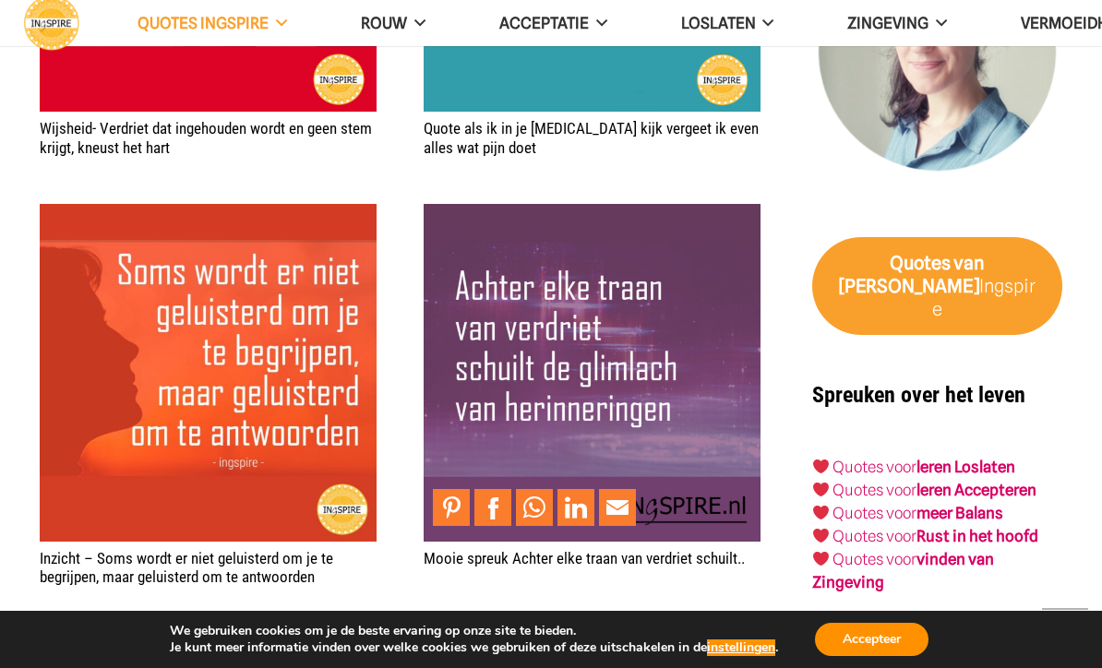
scroll to position [2862, 0]
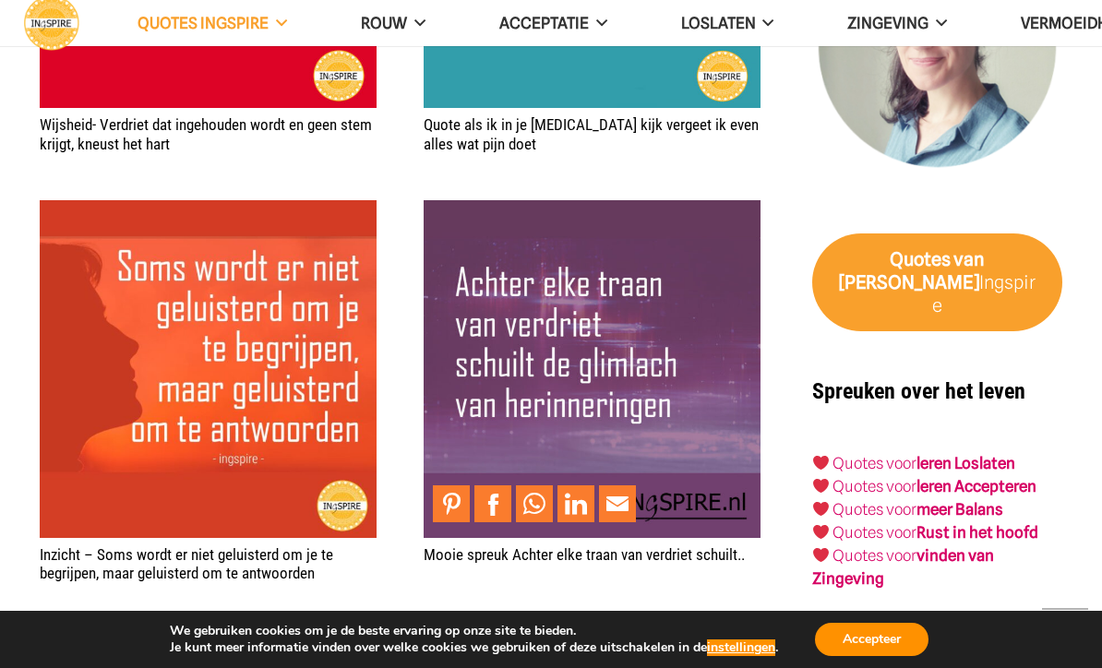
click at [611, 359] on img "Mooie spreuk Achter elke traan van verdriet schuilt.." at bounding box center [592, 368] width 337 height 337
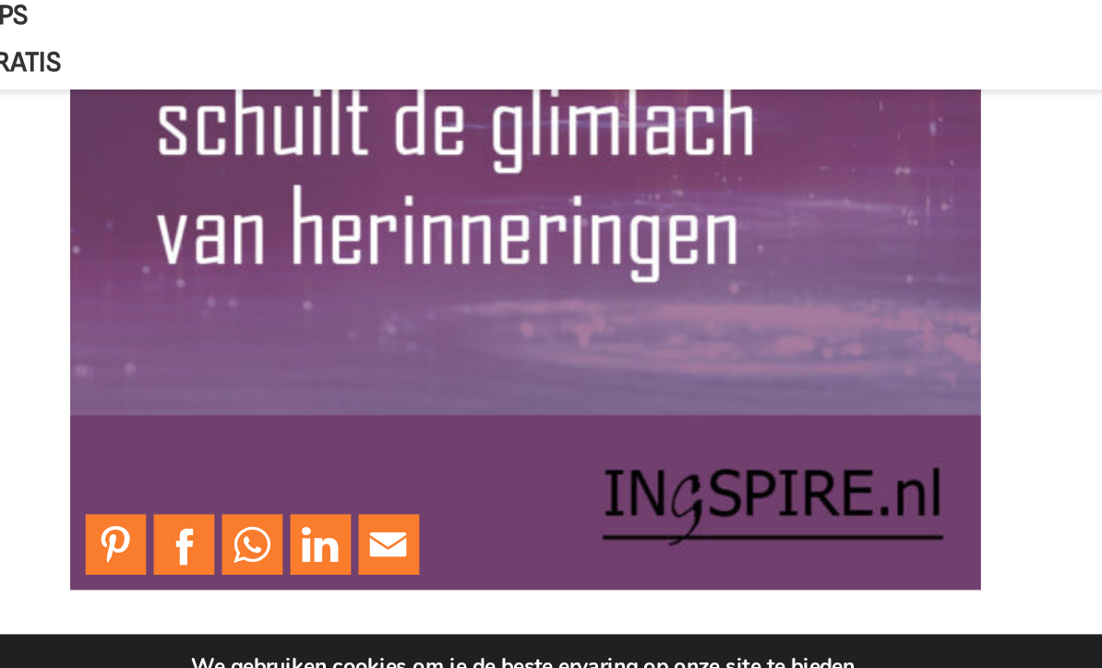
scroll to position [137, 0]
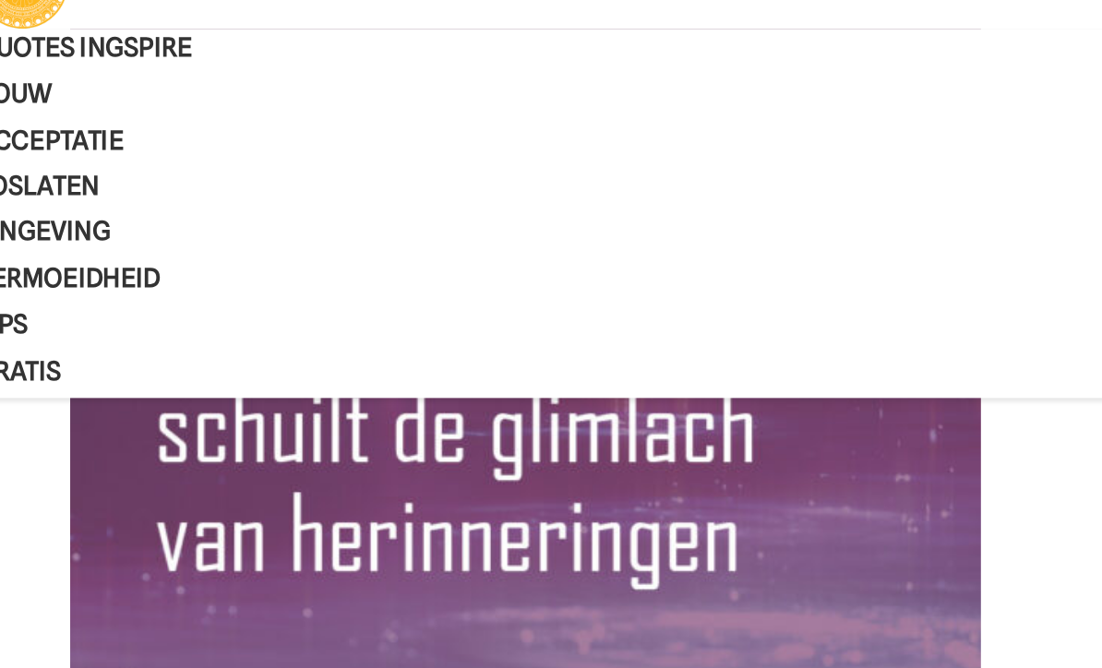
click at [403, 300] on img at bounding box center [373, 307] width 554 height 554
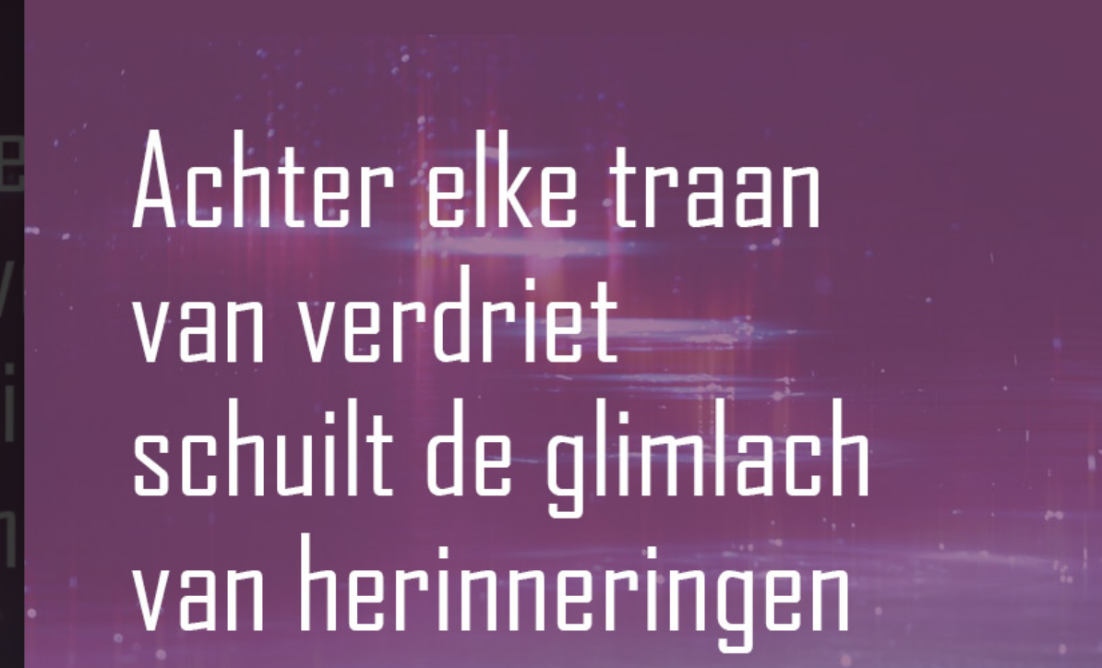
click at [496, 97] on img at bounding box center [551, 334] width 594 height 668
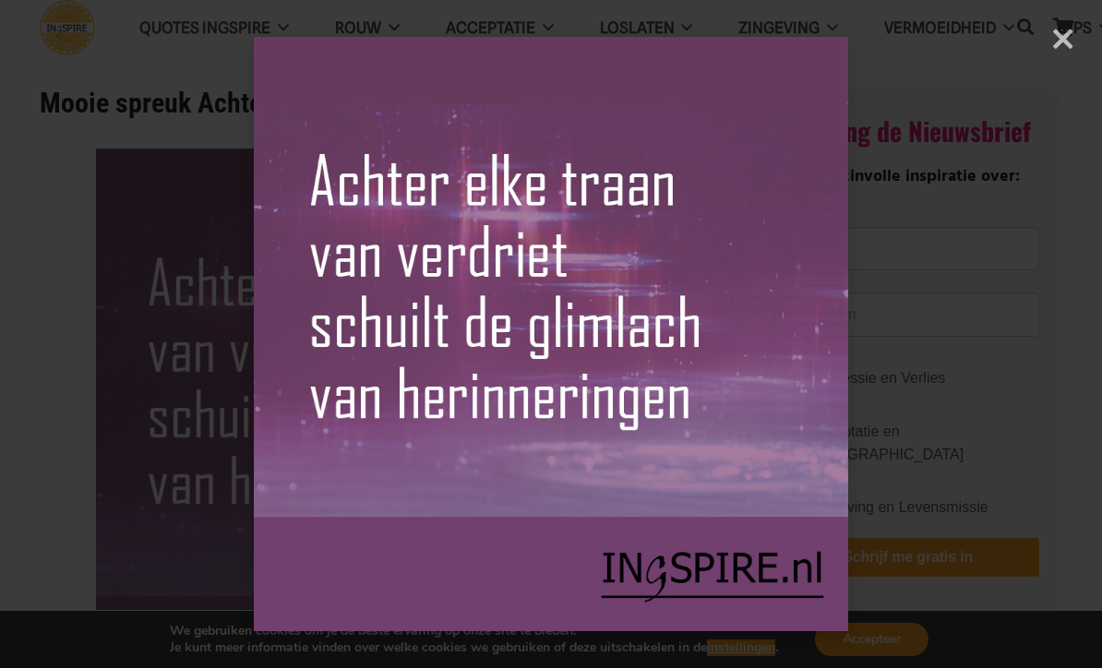
scroll to position [0, 0]
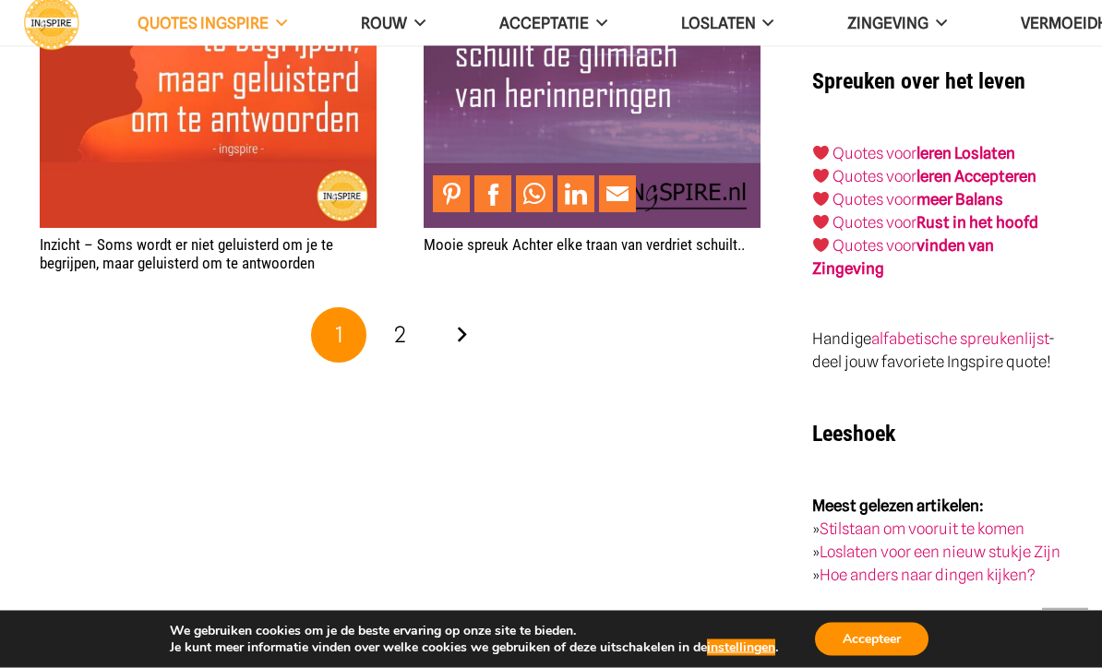
scroll to position [3172, 0]
click at [462, 322] on link "Volgende" at bounding box center [461, 334] width 55 height 55
